Goal: Information Seeking & Learning: Check status

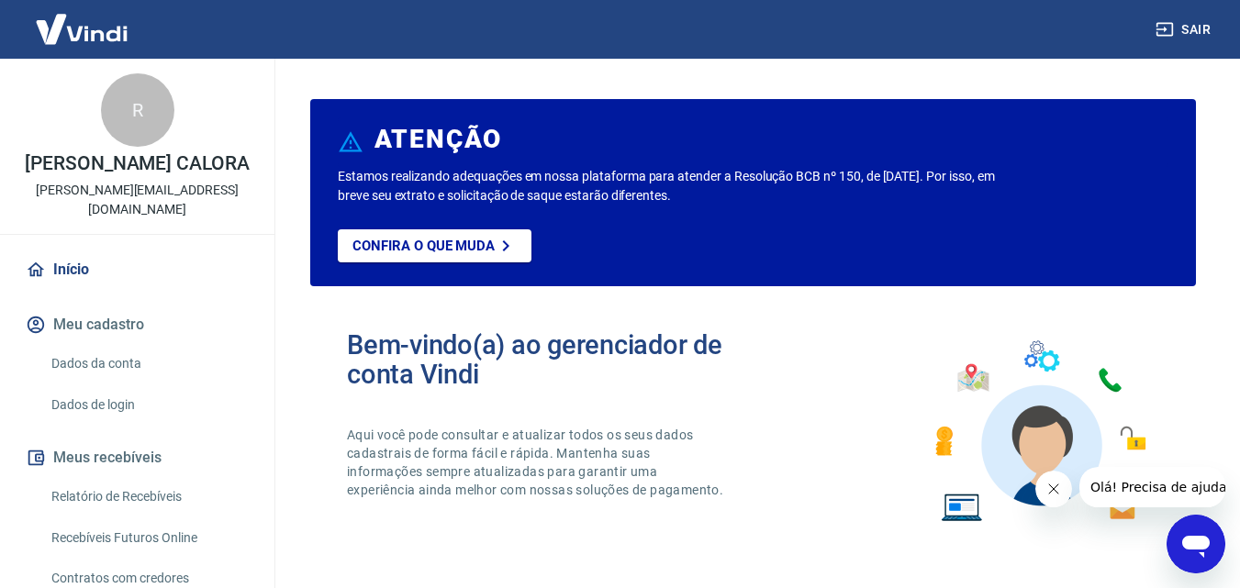
click at [128, 478] on link "Relatório de Recebíveis" at bounding box center [148, 497] width 208 height 38
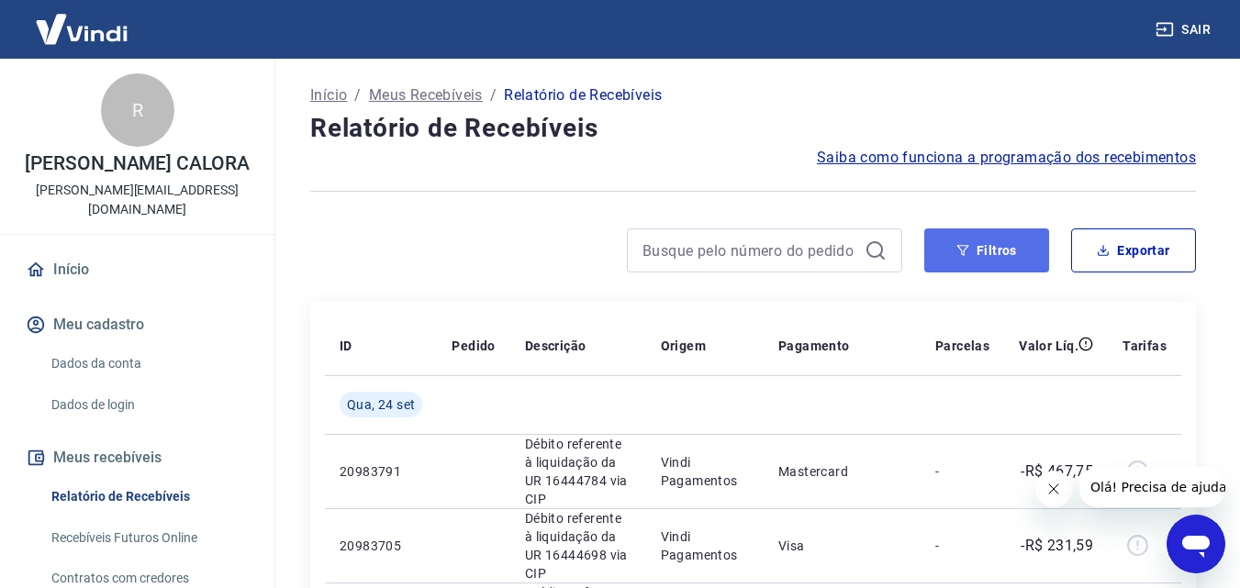
click at [945, 253] on button "Filtros" at bounding box center [986, 251] width 125 height 44
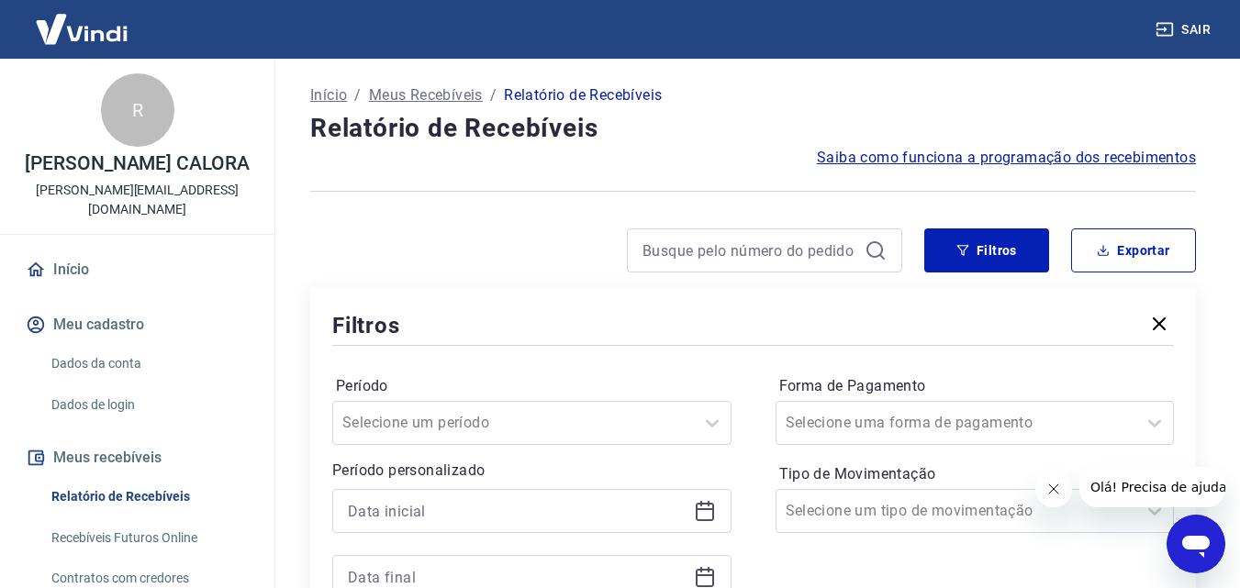
click at [397, 527] on div at bounding box center [531, 511] width 399 height 44
click at [402, 506] on input at bounding box center [517, 512] width 339 height 28
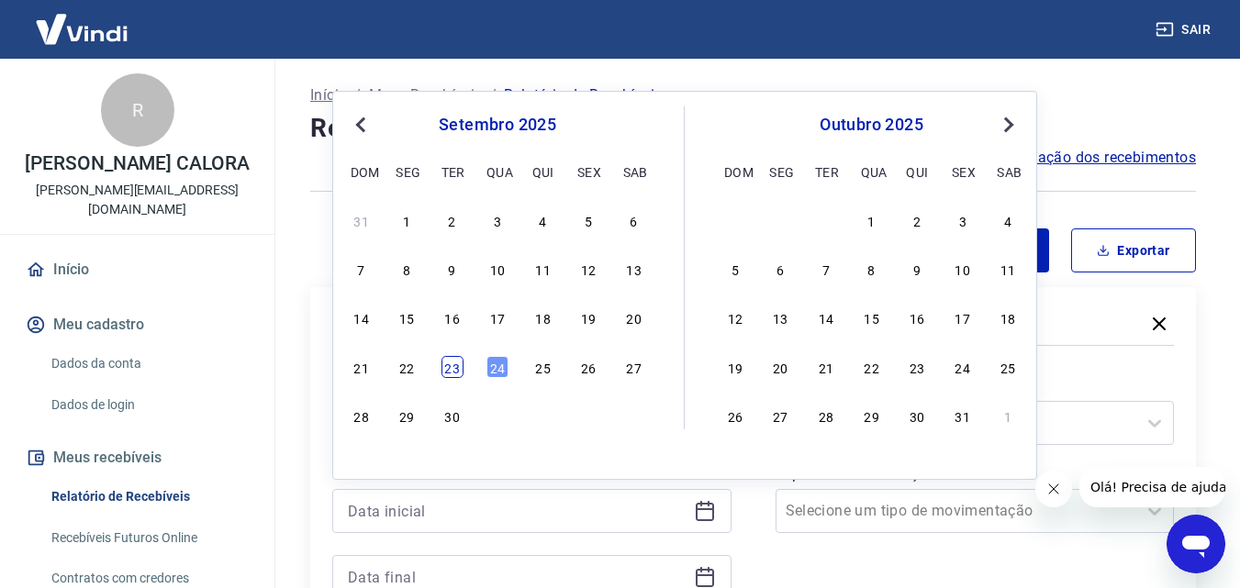
click at [449, 368] on div "23" at bounding box center [453, 367] width 22 height 22
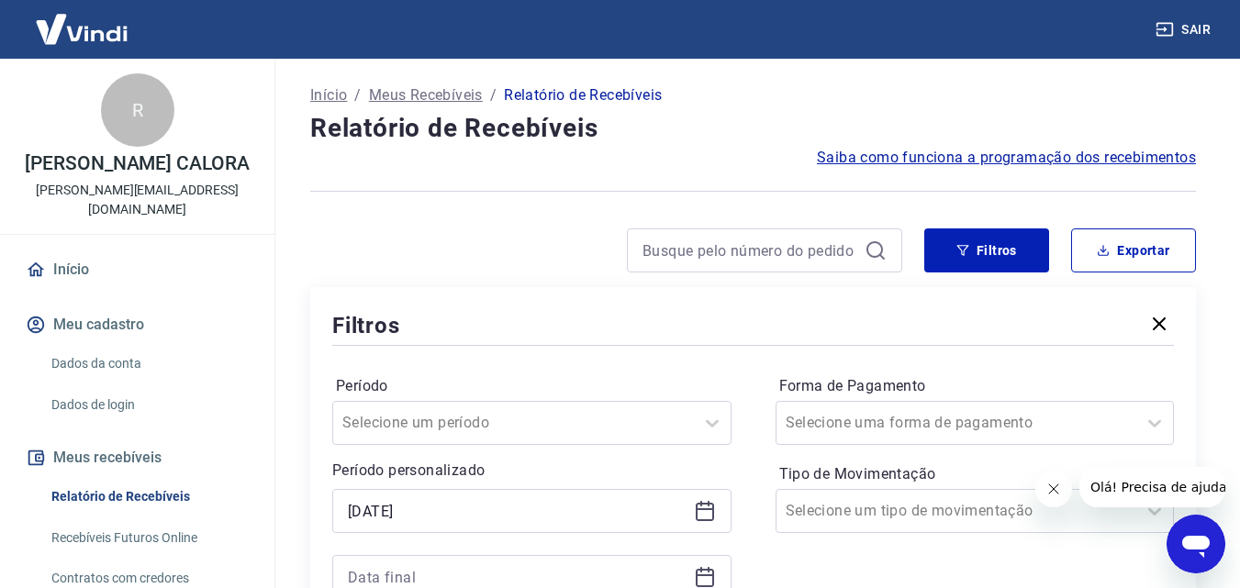
type input "[DATE]"
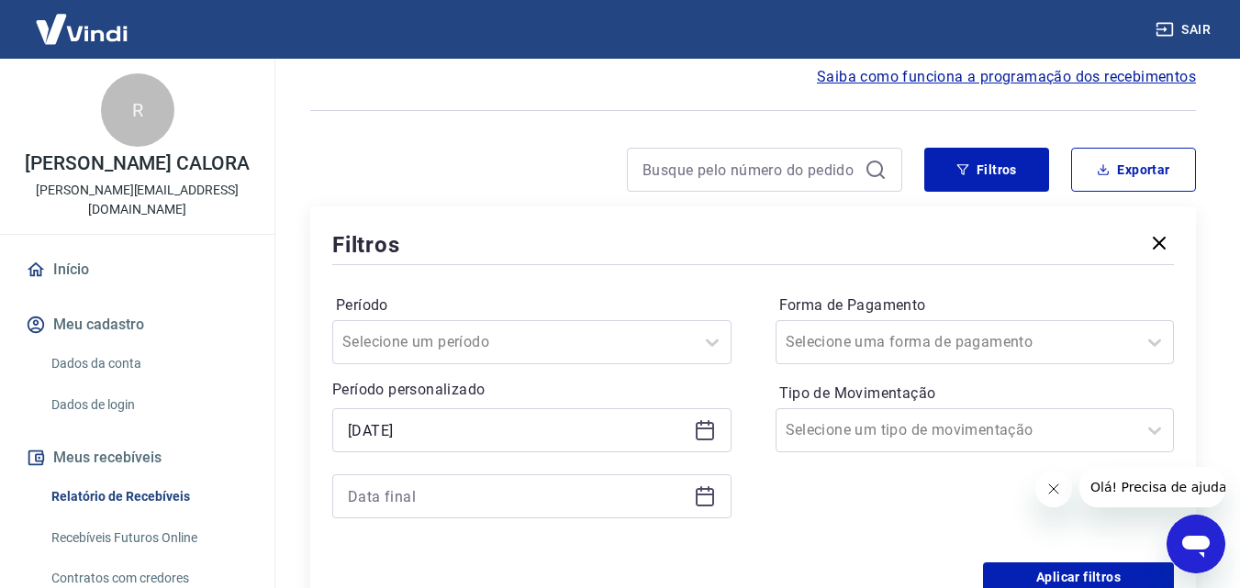
scroll to position [92, 0]
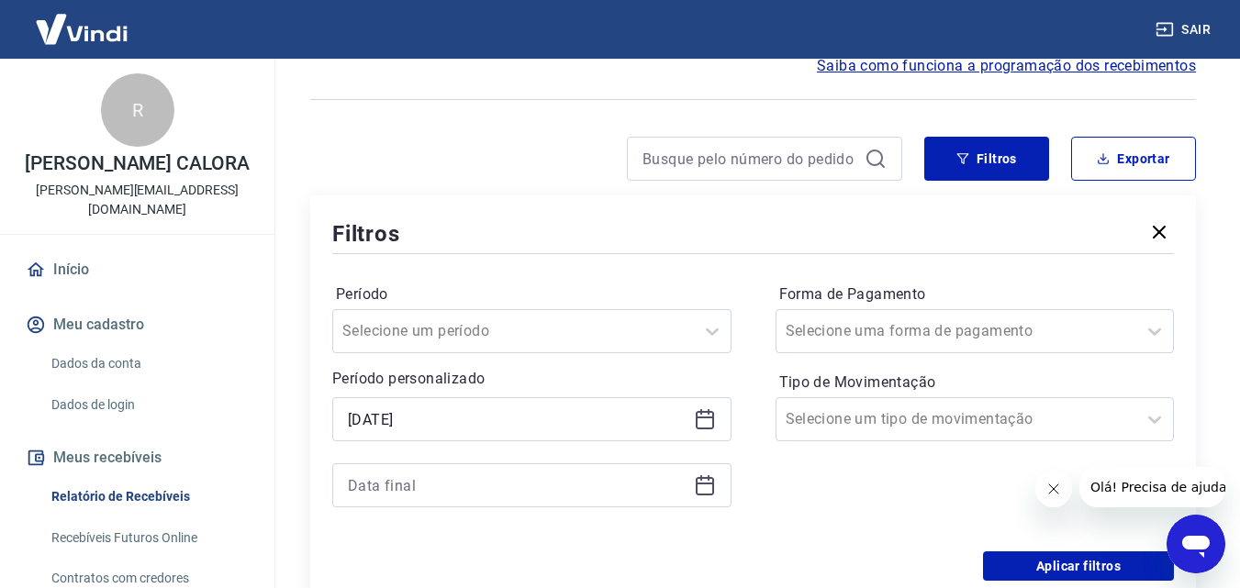
click at [477, 464] on div at bounding box center [531, 486] width 399 height 44
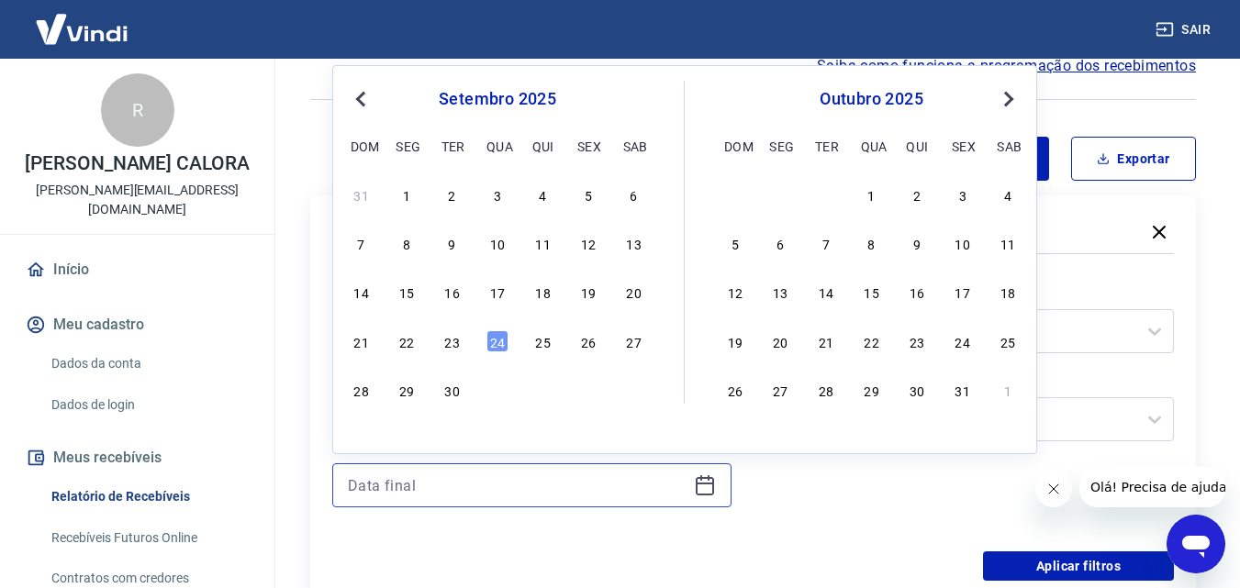
click at [430, 477] on input at bounding box center [517, 486] width 339 height 28
click at [498, 342] on div "24" at bounding box center [498, 341] width 22 height 22
type input "[DATE]"
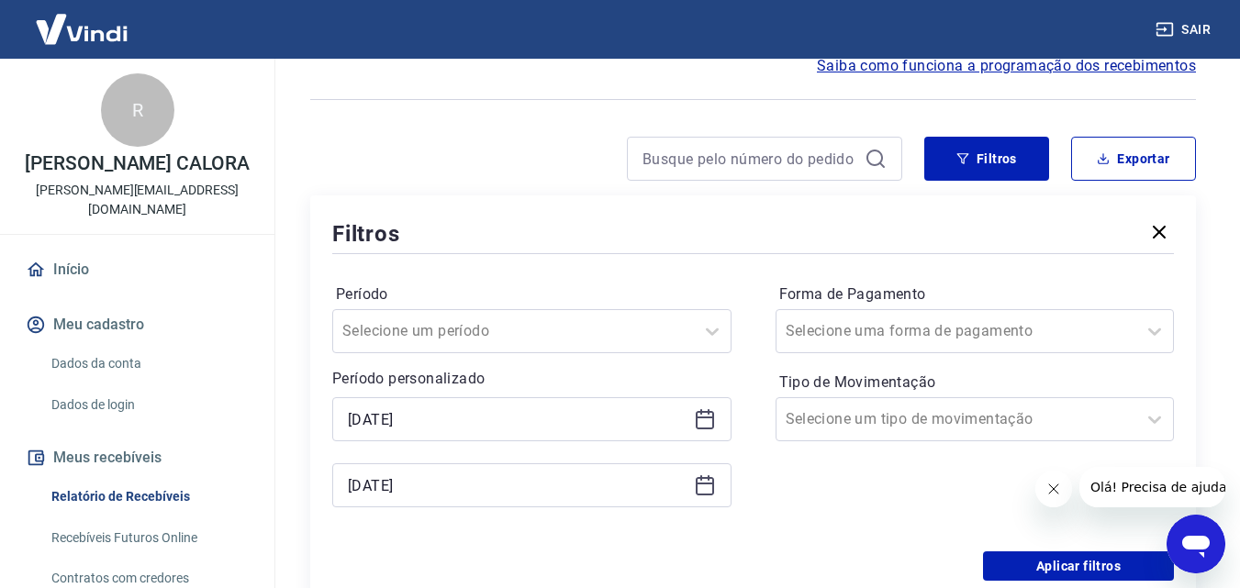
click at [825, 501] on div "Forma de Pagamento Selecione uma forma de pagamento Tipo de Movimentação Seleci…" at bounding box center [975, 405] width 399 height 250
click at [1047, 566] on button "Aplicar filtros" at bounding box center [1078, 566] width 191 height 29
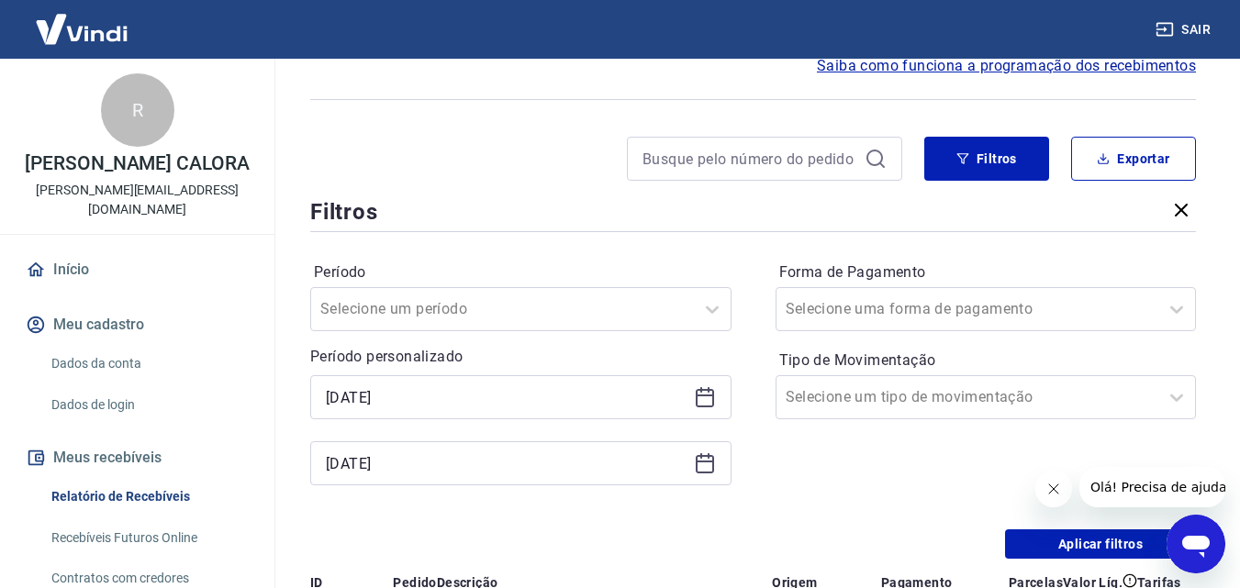
click at [1039, 491] on button "Fechar mensagem da empresa" at bounding box center [1053, 489] width 37 height 37
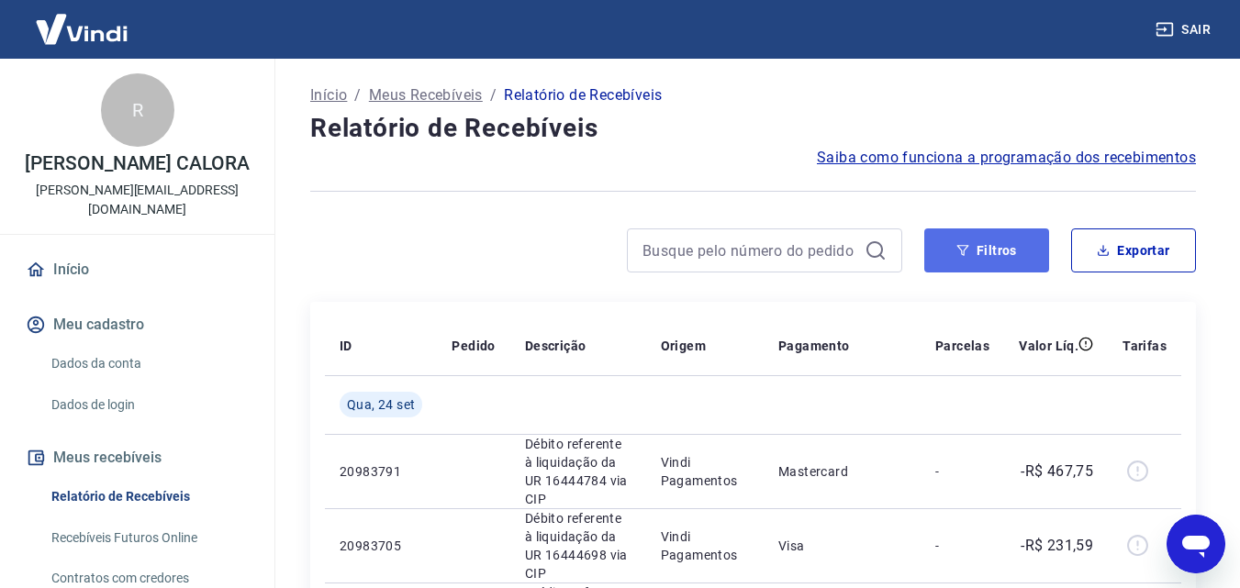
click at [1012, 255] on button "Filtros" at bounding box center [986, 251] width 125 height 44
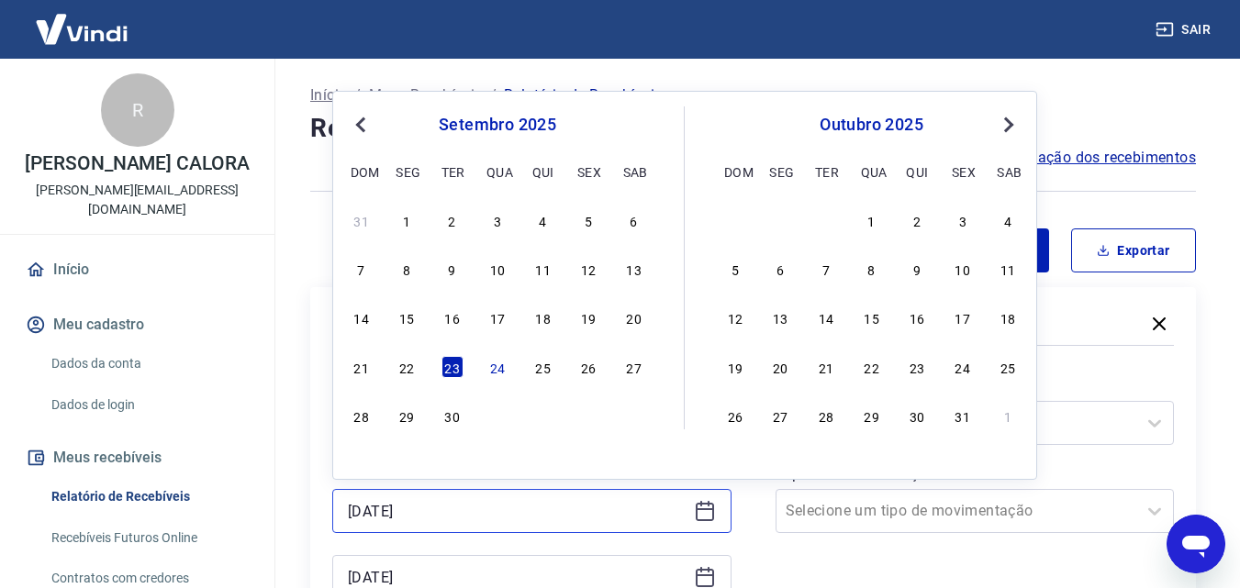
click at [431, 501] on input "[DATE]" at bounding box center [517, 512] width 339 height 28
click at [407, 368] on div "22" at bounding box center [407, 367] width 22 height 22
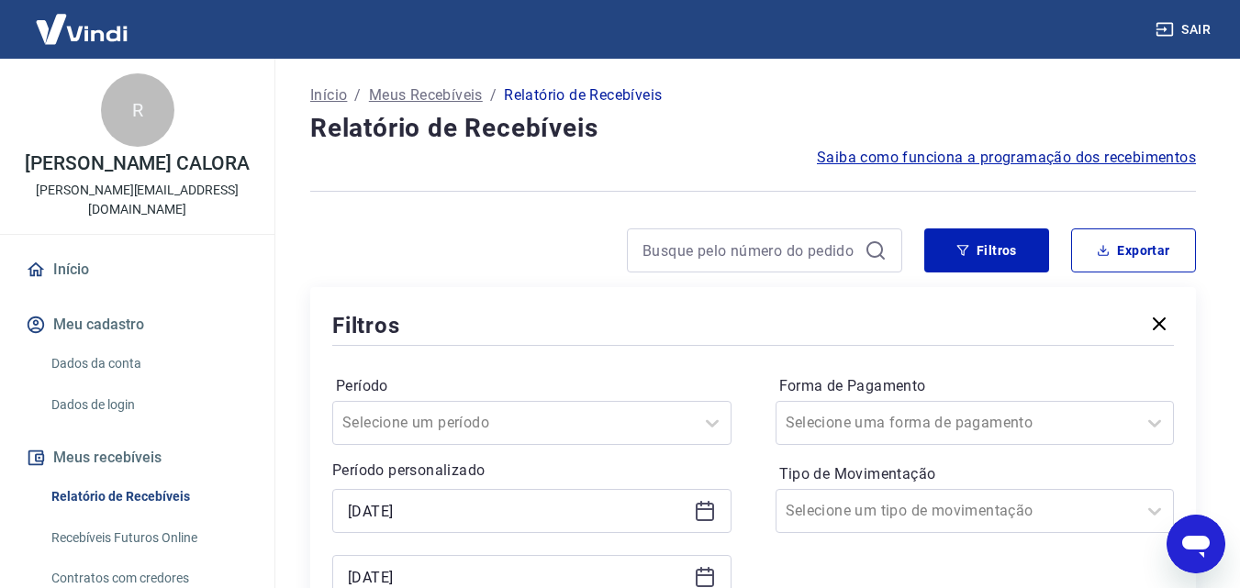
type input "[DATE]"
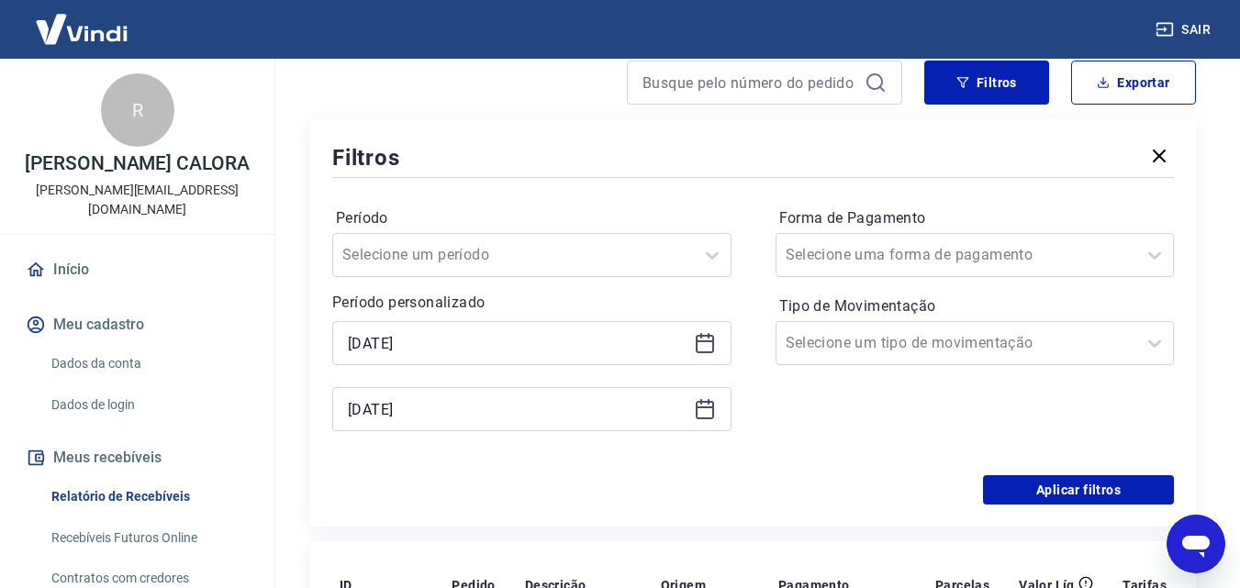
scroll to position [184, 0]
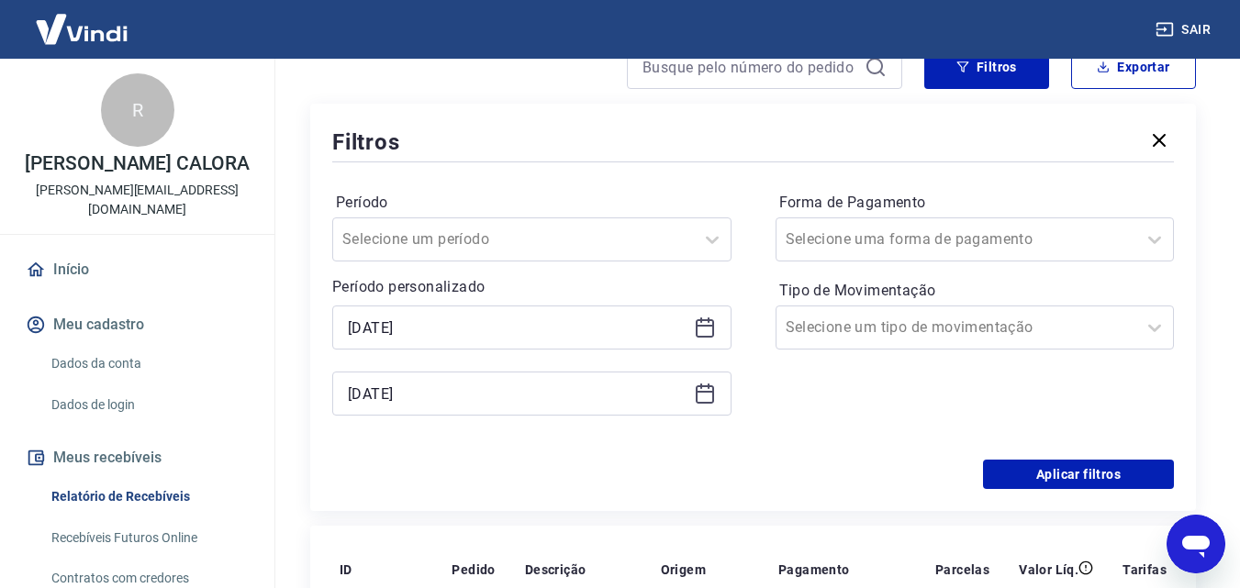
click at [461, 417] on div "Período Selecione um período Período personalizado Selected date: [DATE] [DATE]…" at bounding box center [531, 313] width 399 height 250
click at [463, 396] on input "[DATE]" at bounding box center [517, 394] width 339 height 28
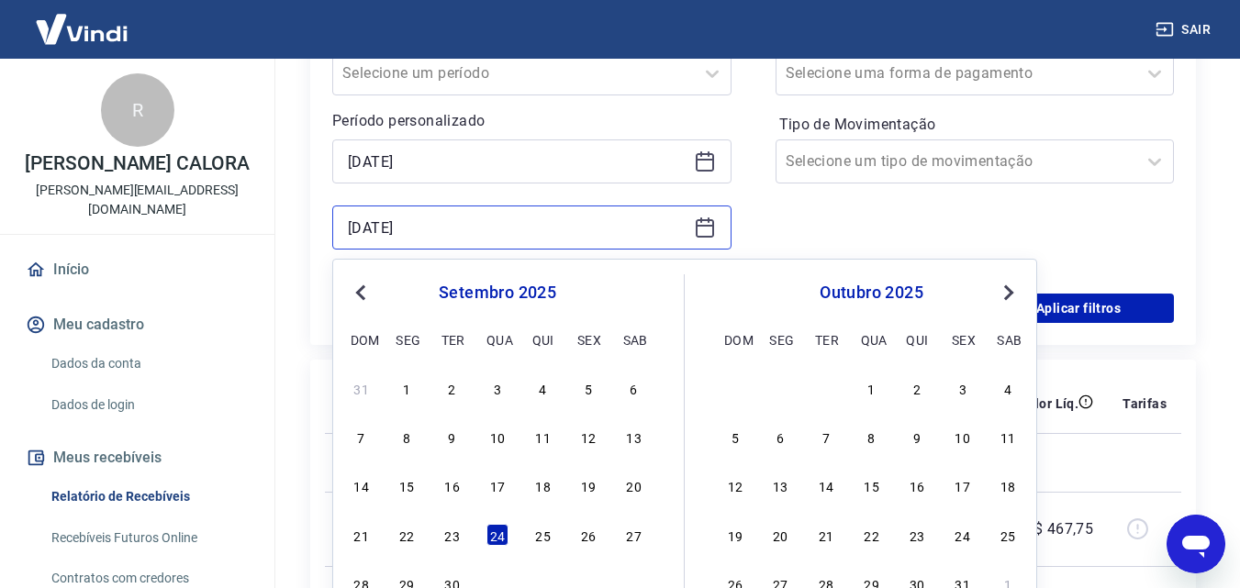
scroll to position [367, 0]
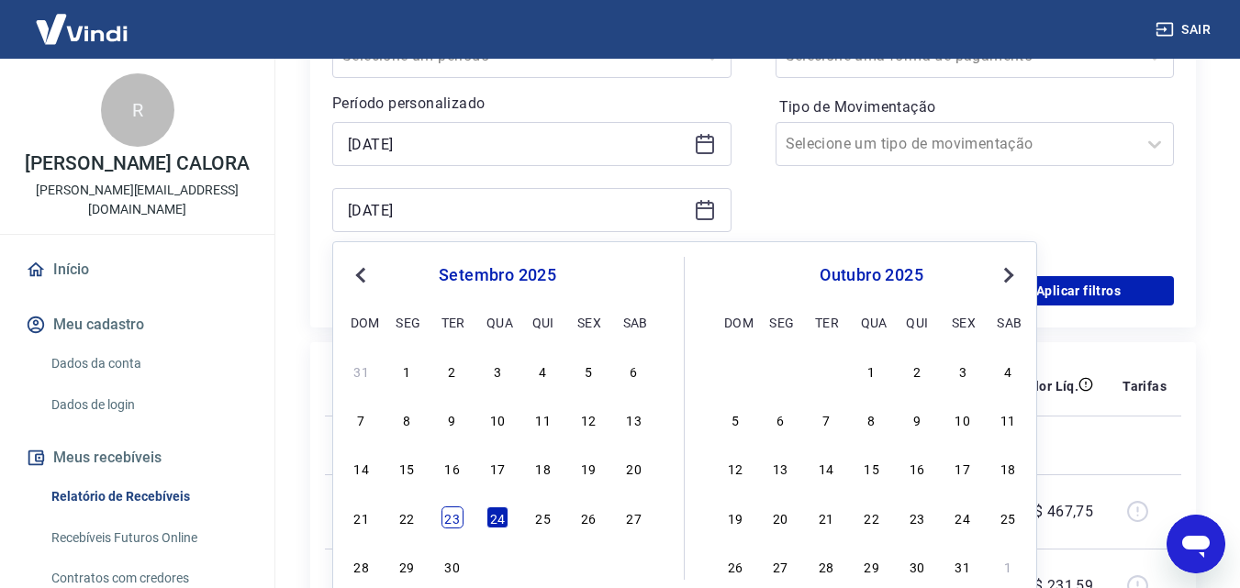
click at [457, 514] on div "23" at bounding box center [453, 518] width 22 height 22
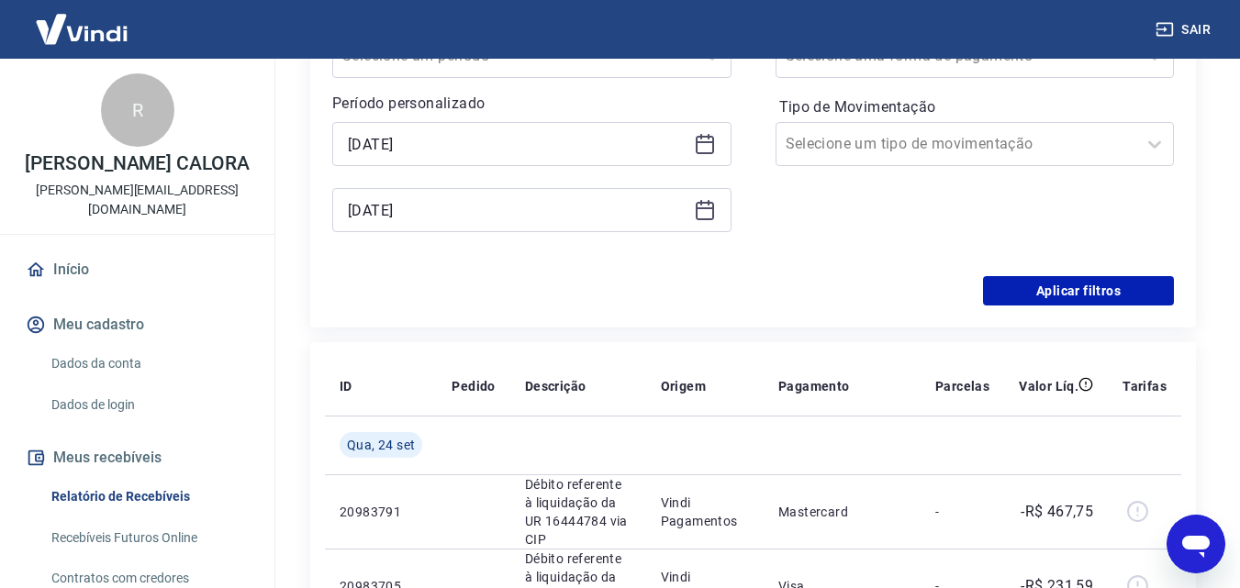
type input "[DATE]"
click at [1116, 296] on button "Aplicar filtros" at bounding box center [1078, 290] width 191 height 29
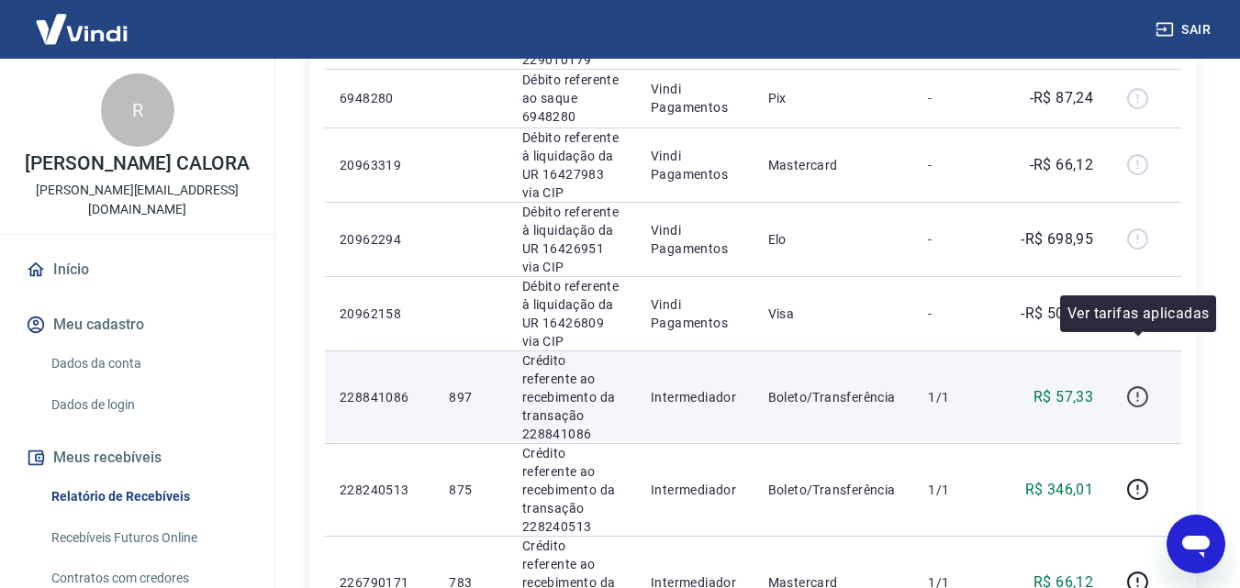
scroll to position [643, 0]
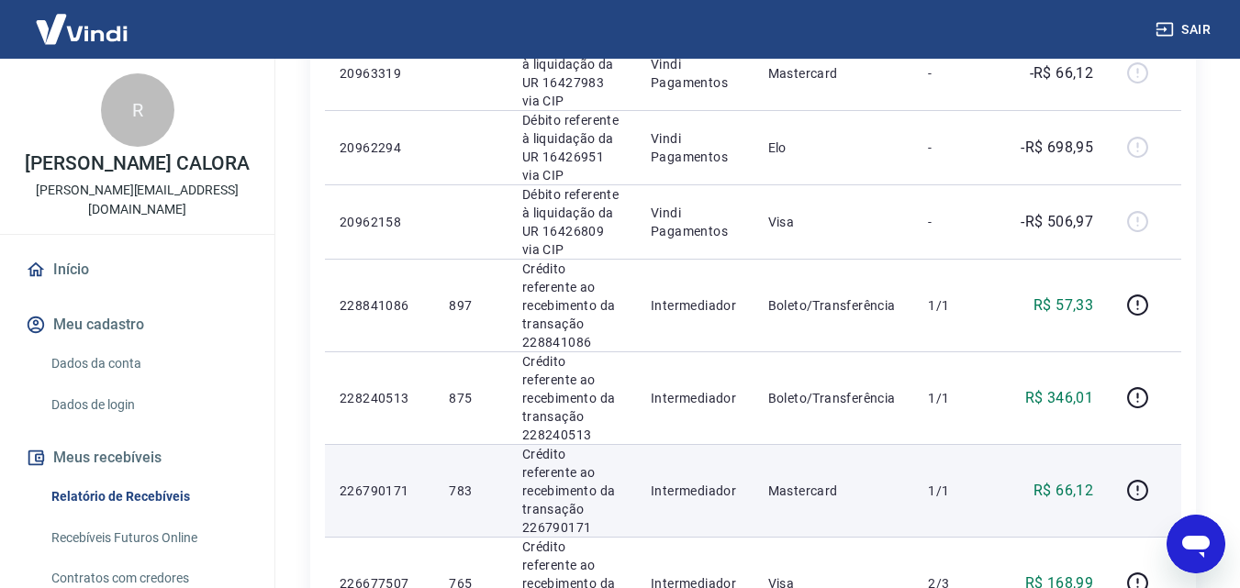
click at [1077, 480] on p "R$ 66,12" at bounding box center [1064, 491] width 60 height 22
copy p "66,12"
click at [1067, 480] on p "R$ 66,12" at bounding box center [1064, 491] width 60 height 22
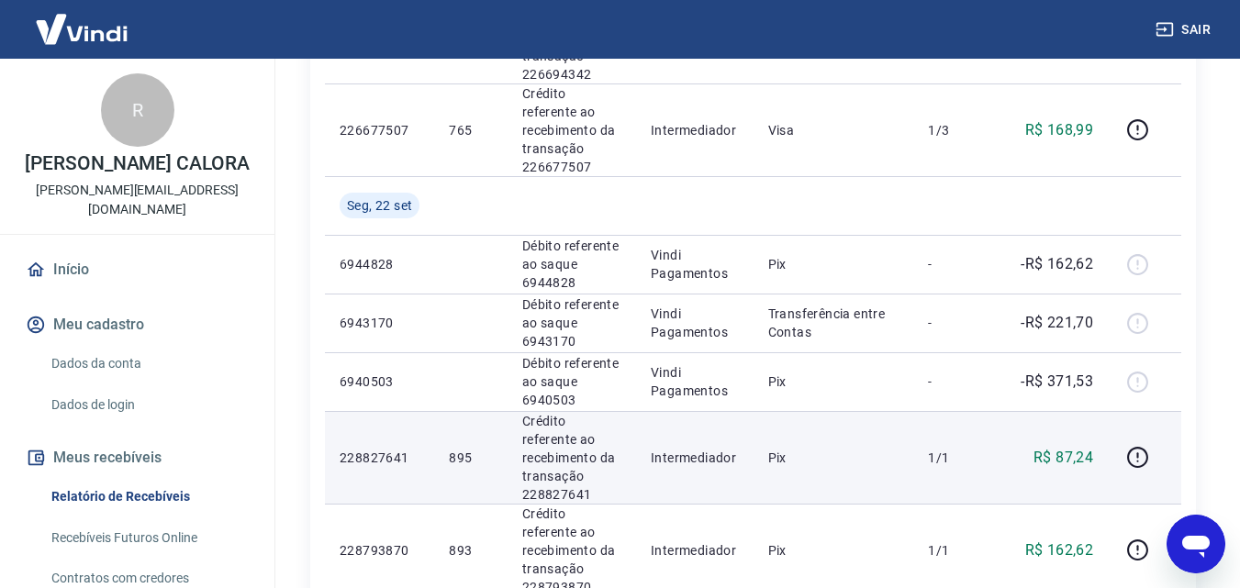
scroll to position [1377, 0]
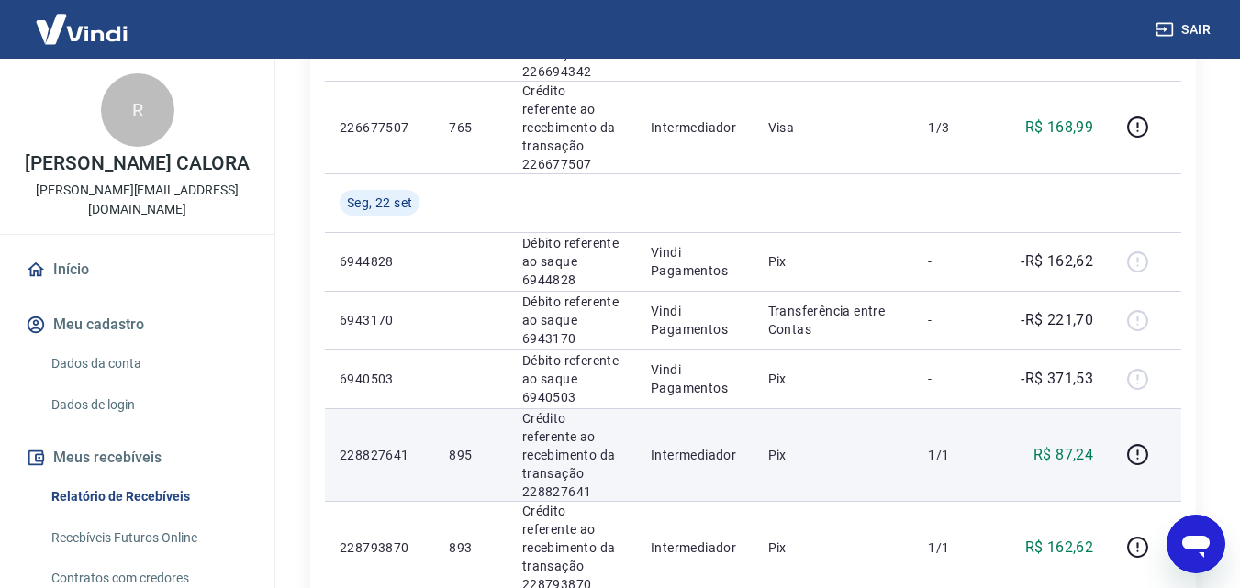
click at [1065, 444] on p "R$ 87,24" at bounding box center [1064, 455] width 60 height 22
copy p "87,24"
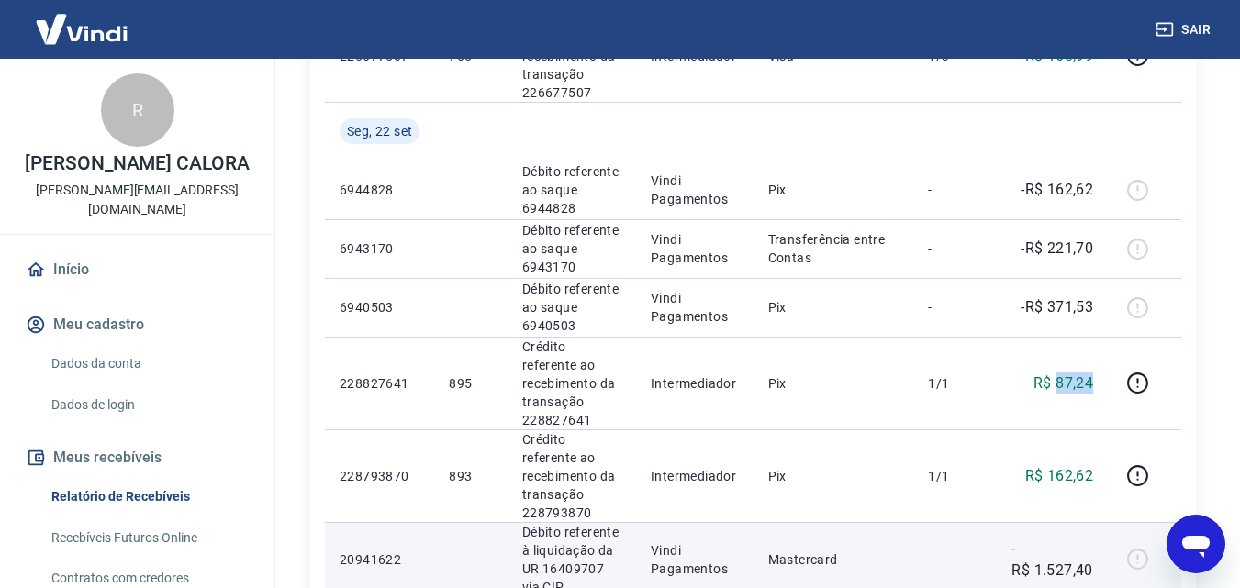
scroll to position [1469, 0]
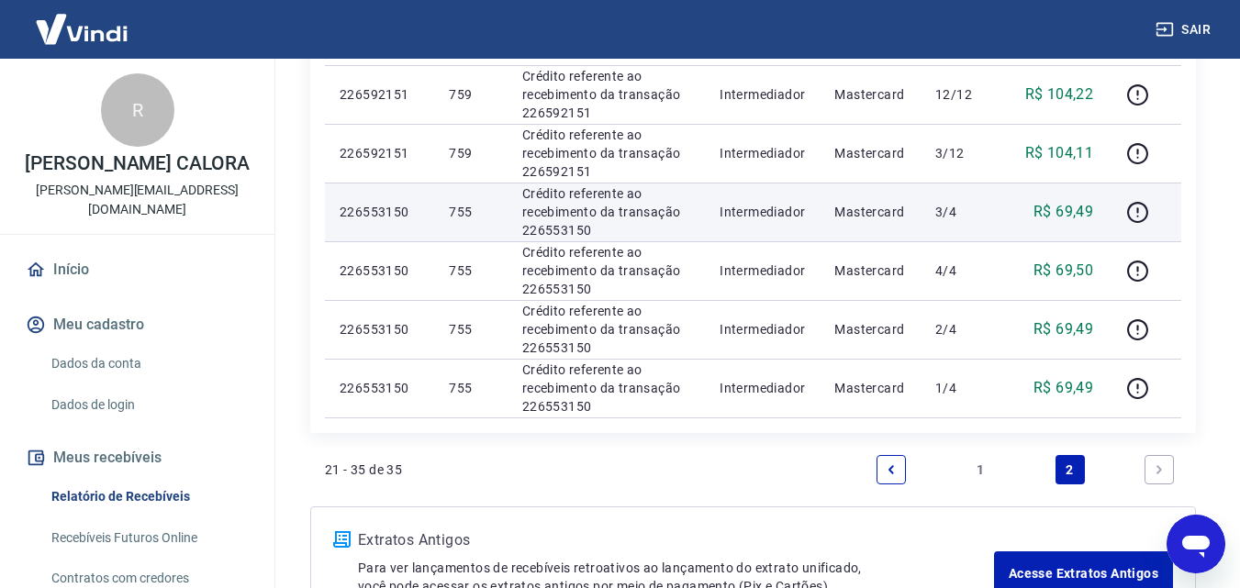
scroll to position [1010, 0]
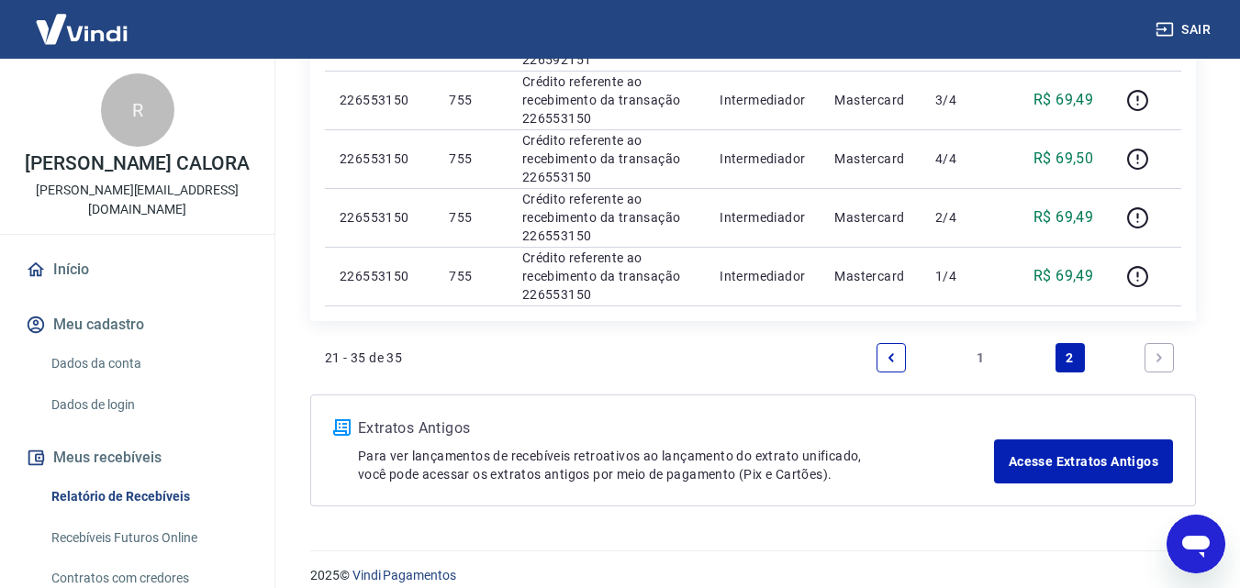
click at [972, 366] on link "1" at bounding box center [980, 357] width 29 height 29
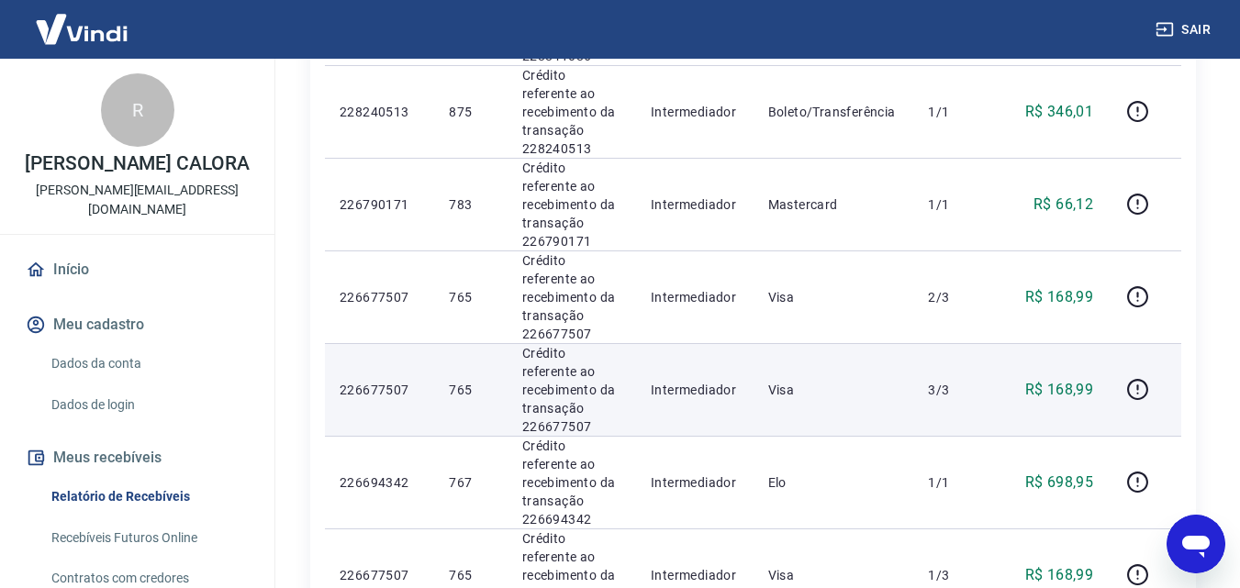
scroll to position [897, 0]
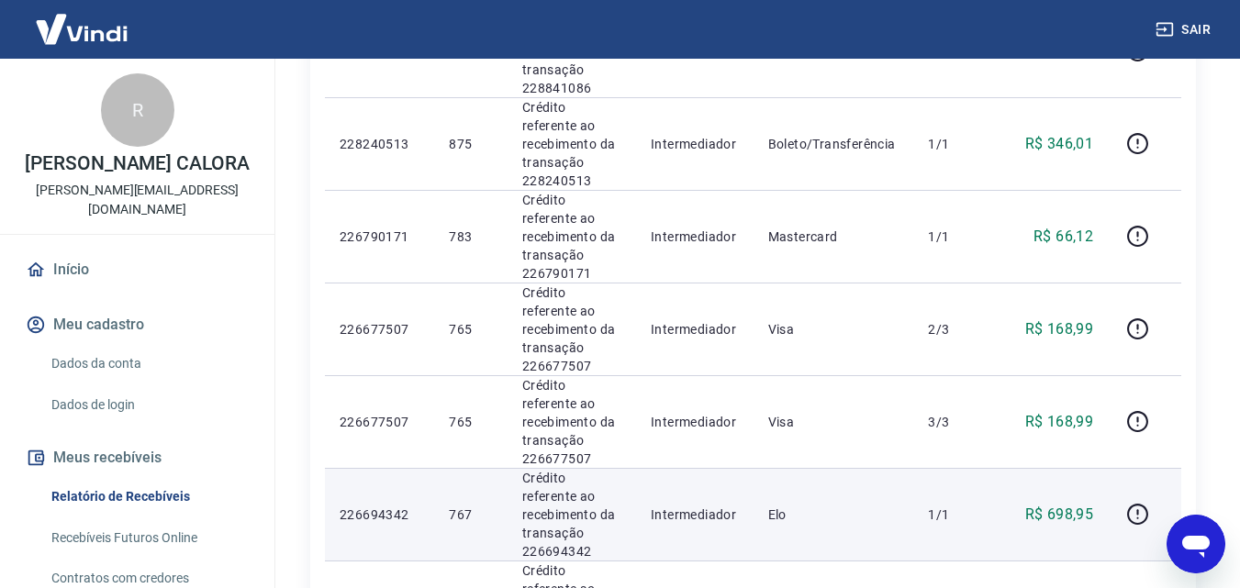
click at [1073, 504] on p "R$ 698,95" at bounding box center [1059, 515] width 69 height 22
copy p "698,95"
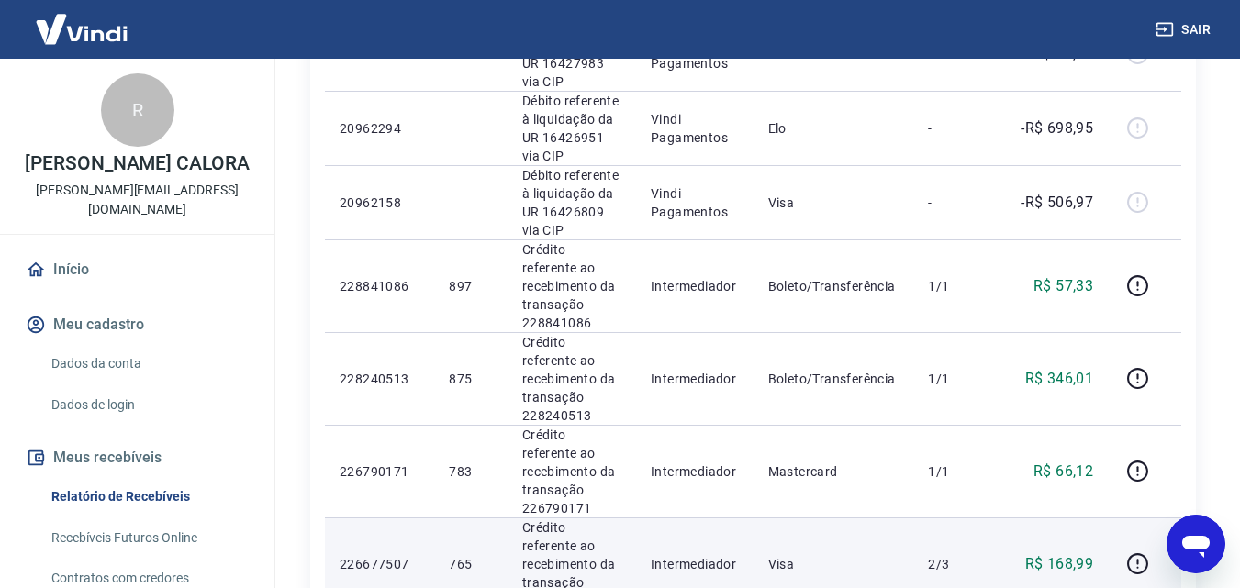
scroll to position [621, 0]
